Goal: Task Accomplishment & Management: Use online tool/utility

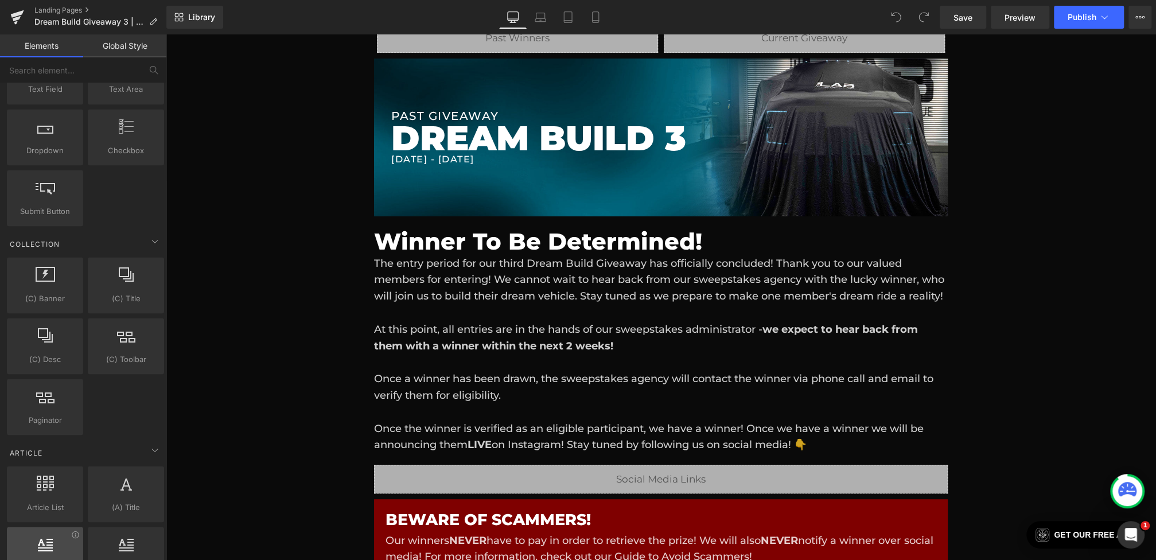
scroll to position [1980, 0]
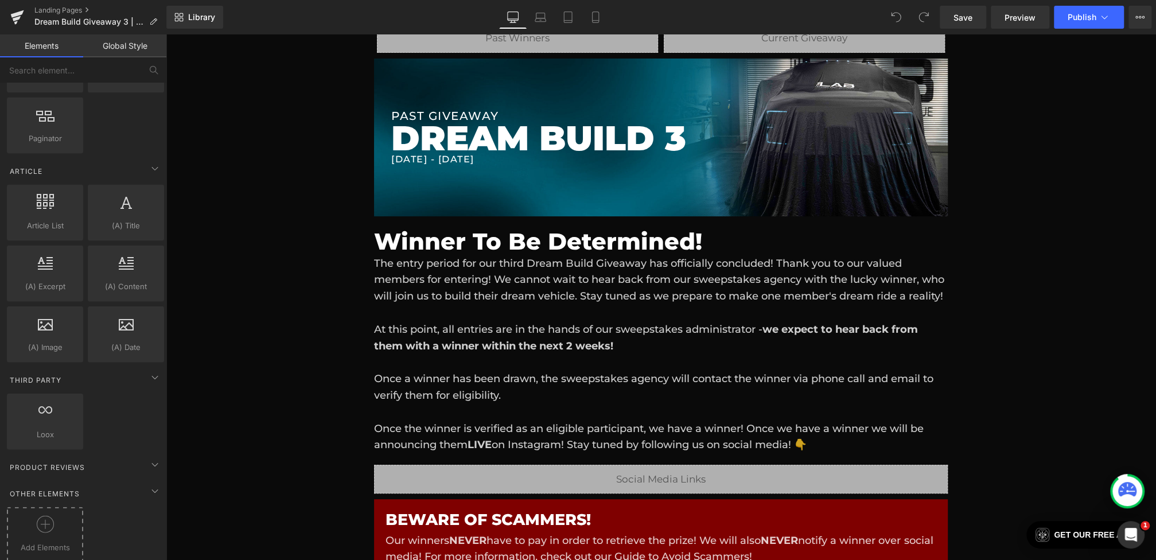
click at [44, 523] on div at bounding box center [45, 529] width 71 height 26
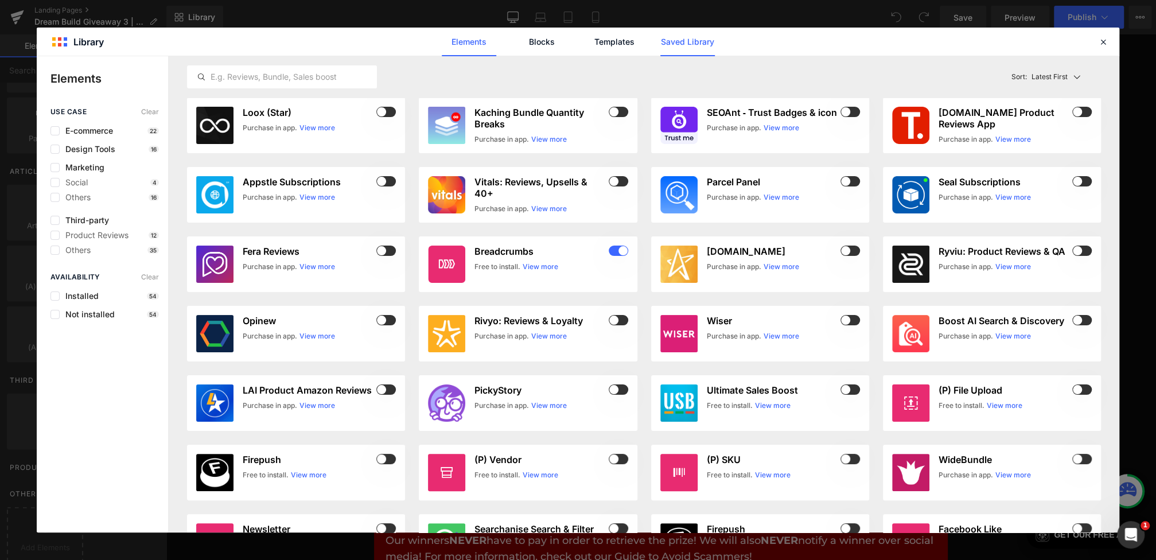
click at [671, 44] on link "Saved Library" at bounding box center [687, 42] width 54 height 29
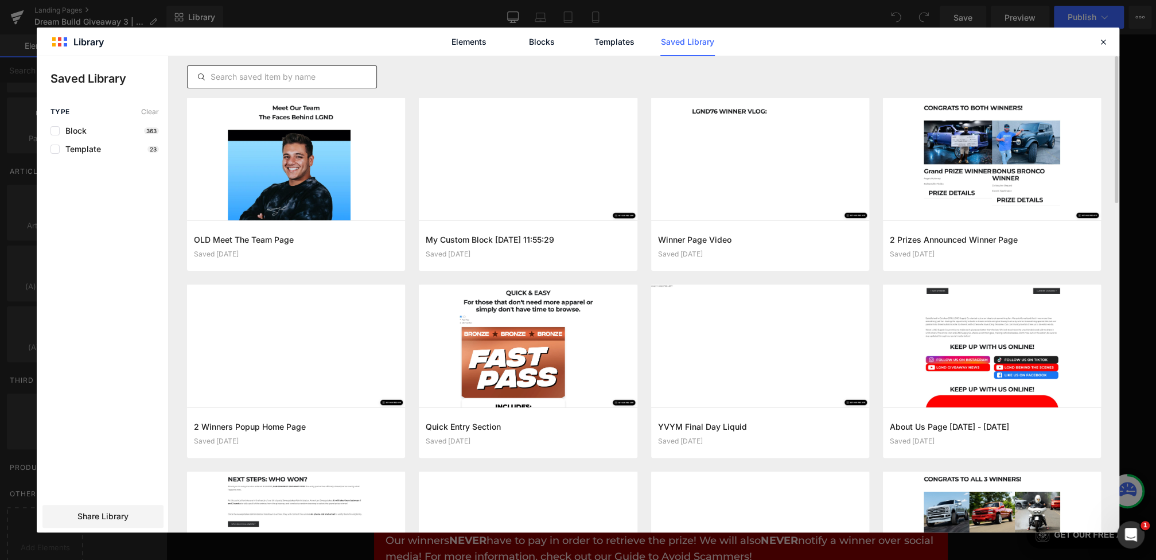
click at [307, 71] on input "text" at bounding box center [282, 77] width 189 height 14
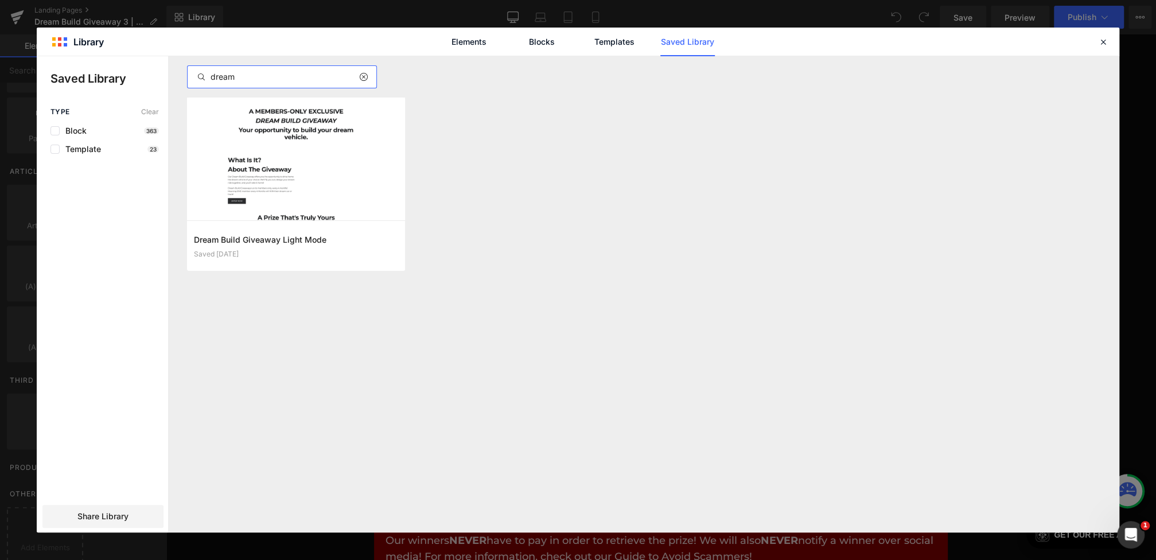
type input "dream"
click at [359, 74] on icon at bounding box center [363, 76] width 8 height 9
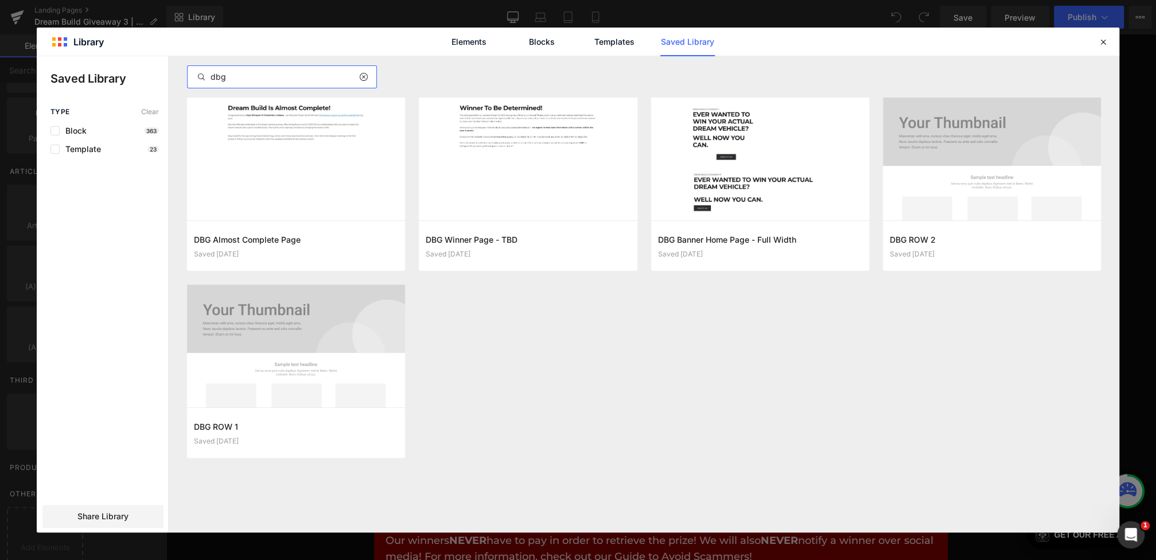
type input "dbg"
click at [368, 78] on div at bounding box center [367, 77] width 17 height 14
click at [353, 80] on input "dbg" at bounding box center [282, 77] width 189 height 14
click at [361, 80] on icon at bounding box center [363, 76] width 8 height 9
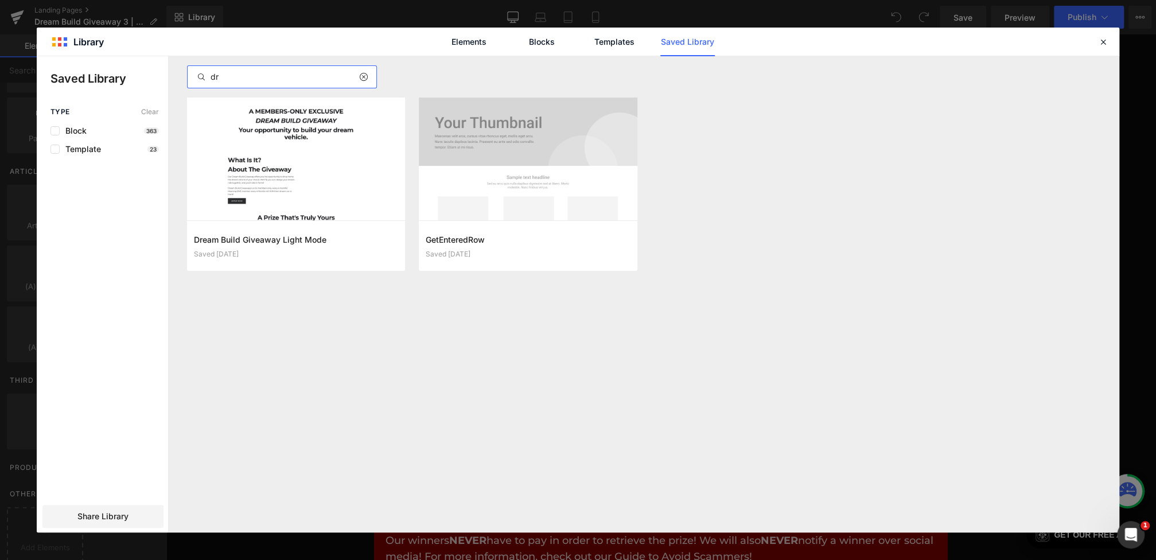
type input "dr"
click at [367, 77] on div at bounding box center [367, 77] width 17 height 14
click at [367, 79] on div at bounding box center [367, 77] width 17 height 14
click at [363, 73] on icon at bounding box center [363, 76] width 8 height 9
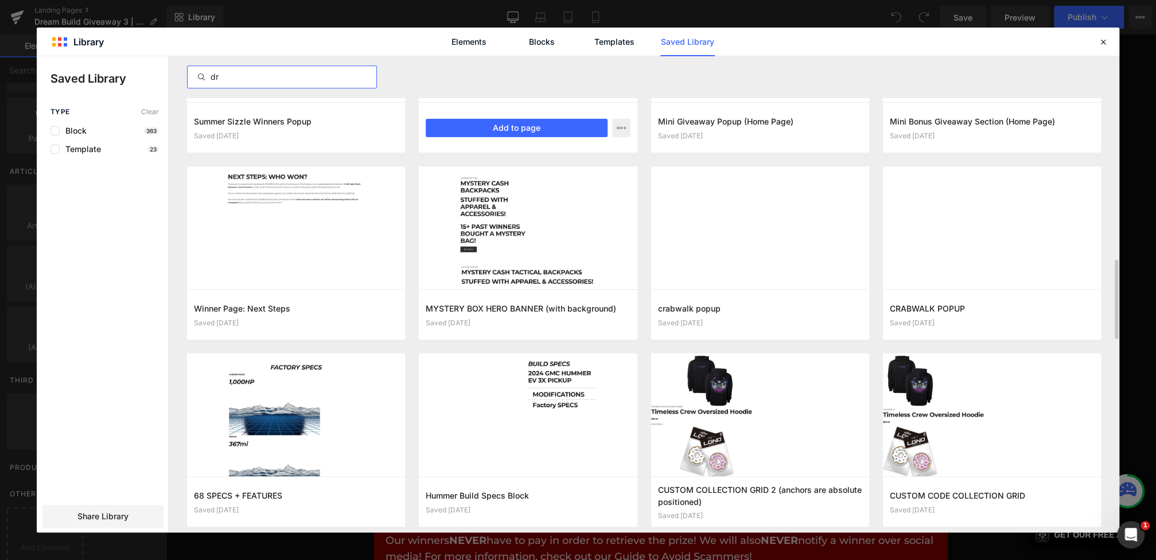
scroll to position [1243, 0]
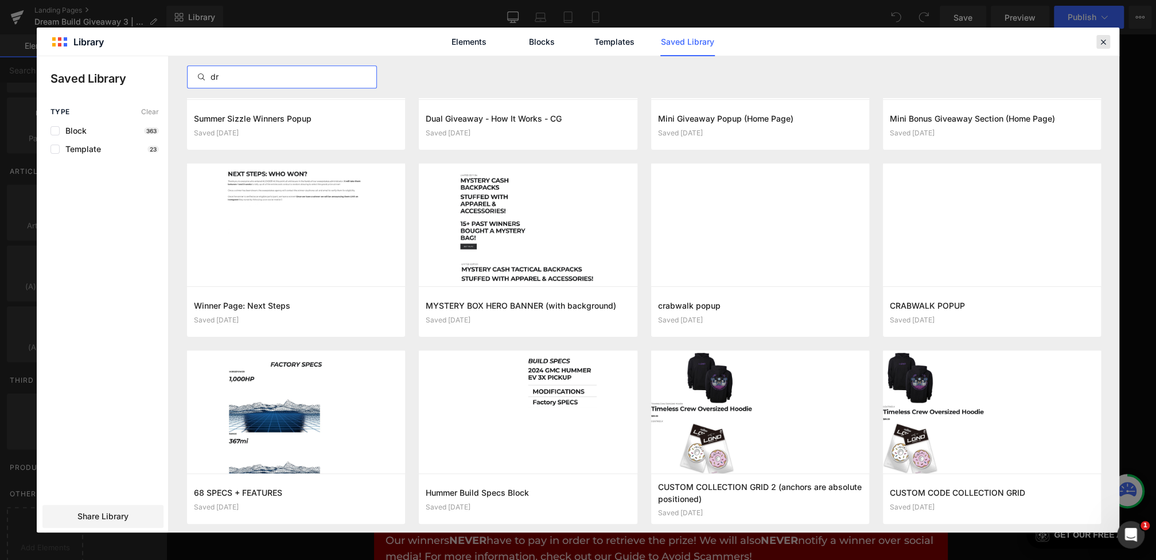
click at [1100, 44] on icon at bounding box center [1103, 42] width 10 height 10
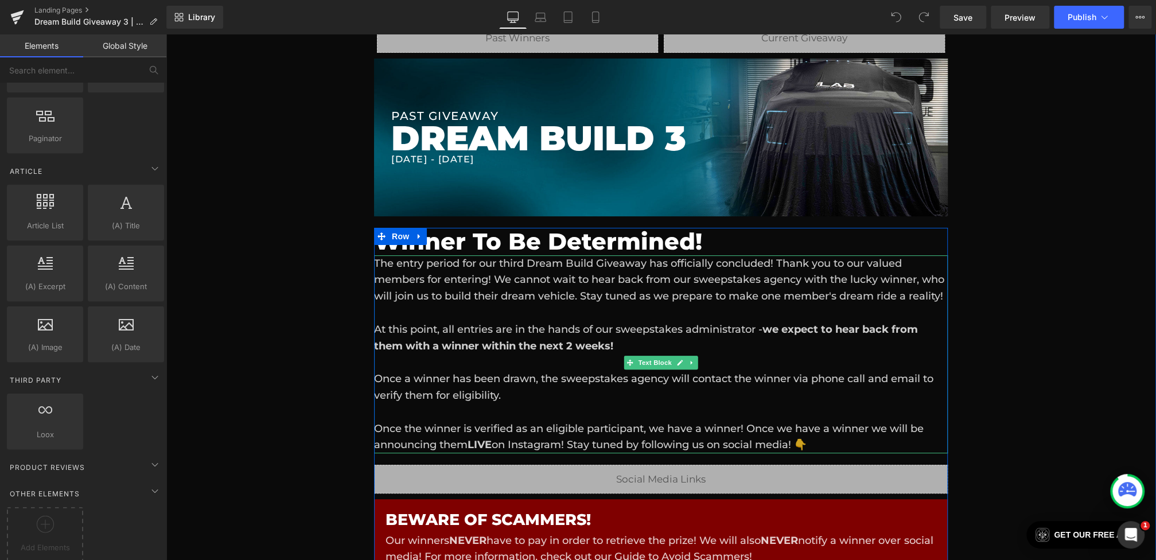
scroll to position [0, 0]
